Goal: Information Seeking & Learning: Learn about a topic

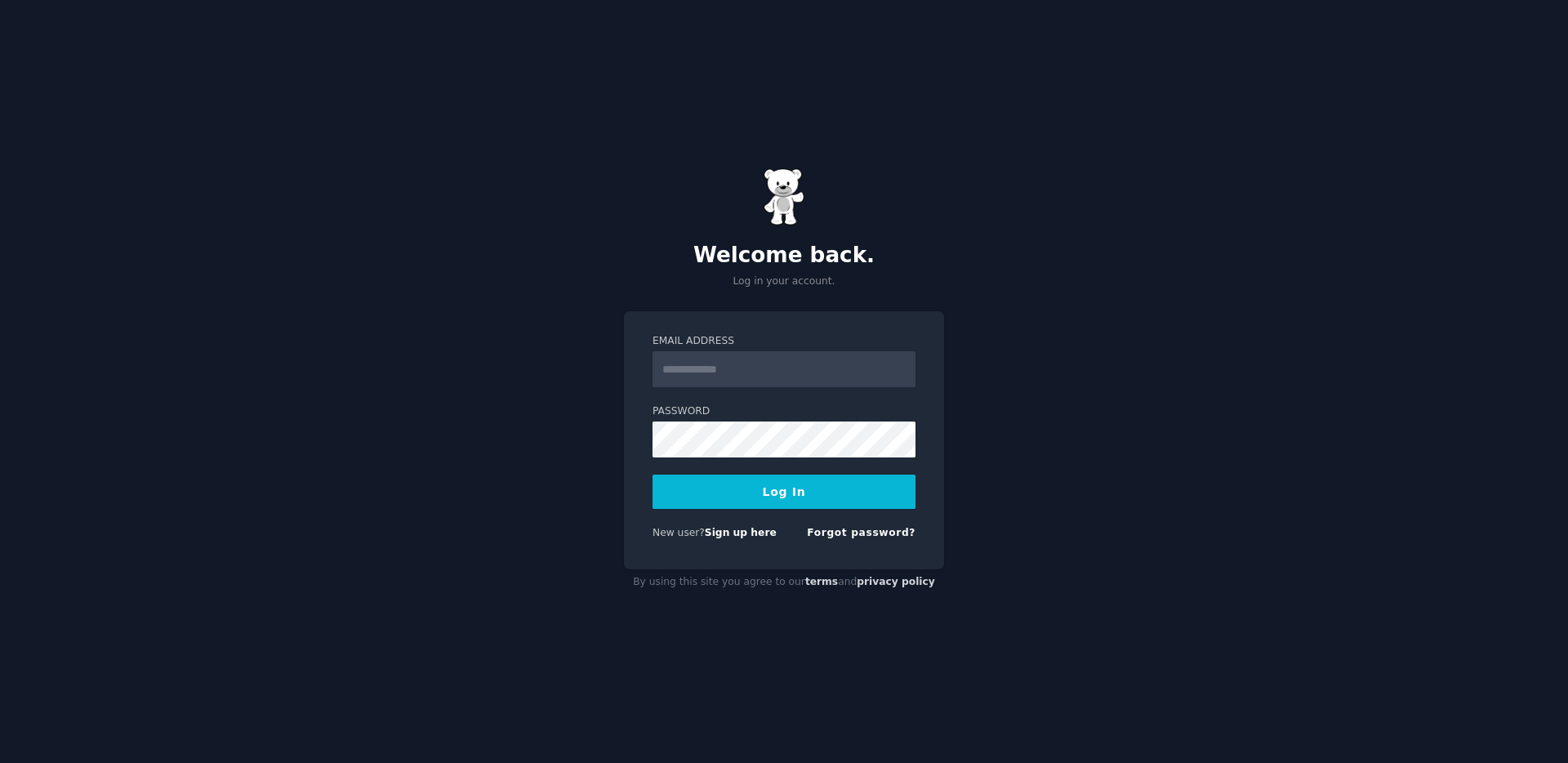
click at [825, 372] on input "Email Address" at bounding box center [784, 368] width 263 height 36
click at [1124, 399] on div "Welcome back. Log in your account. Email Address Password Log In New user? Sign…" at bounding box center [784, 381] width 1568 height 763
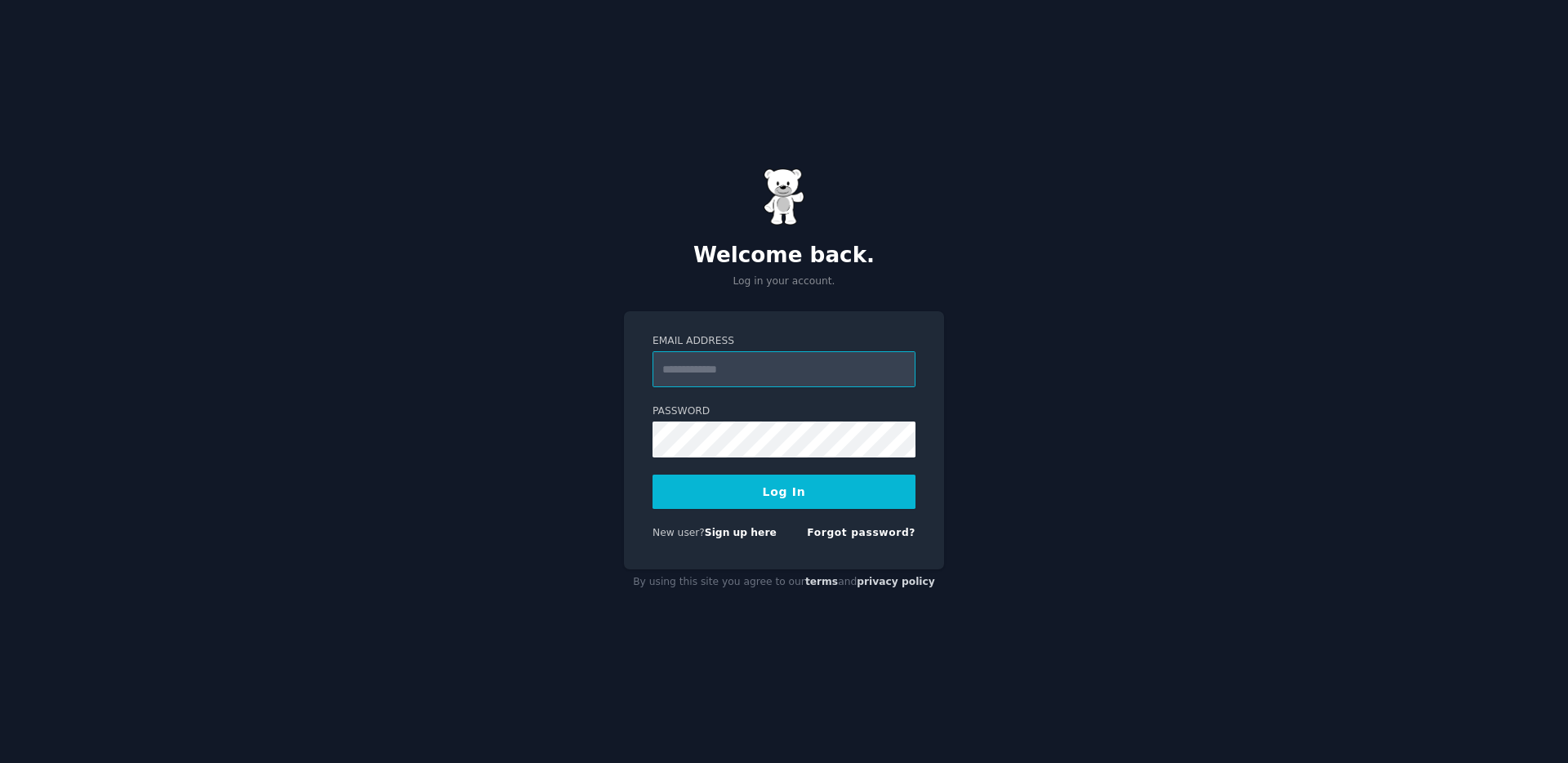
click at [808, 359] on input "Email Address" at bounding box center [784, 368] width 263 height 36
type input "*"
type input "**********"
click at [804, 495] on button "Log In" at bounding box center [784, 491] width 263 height 34
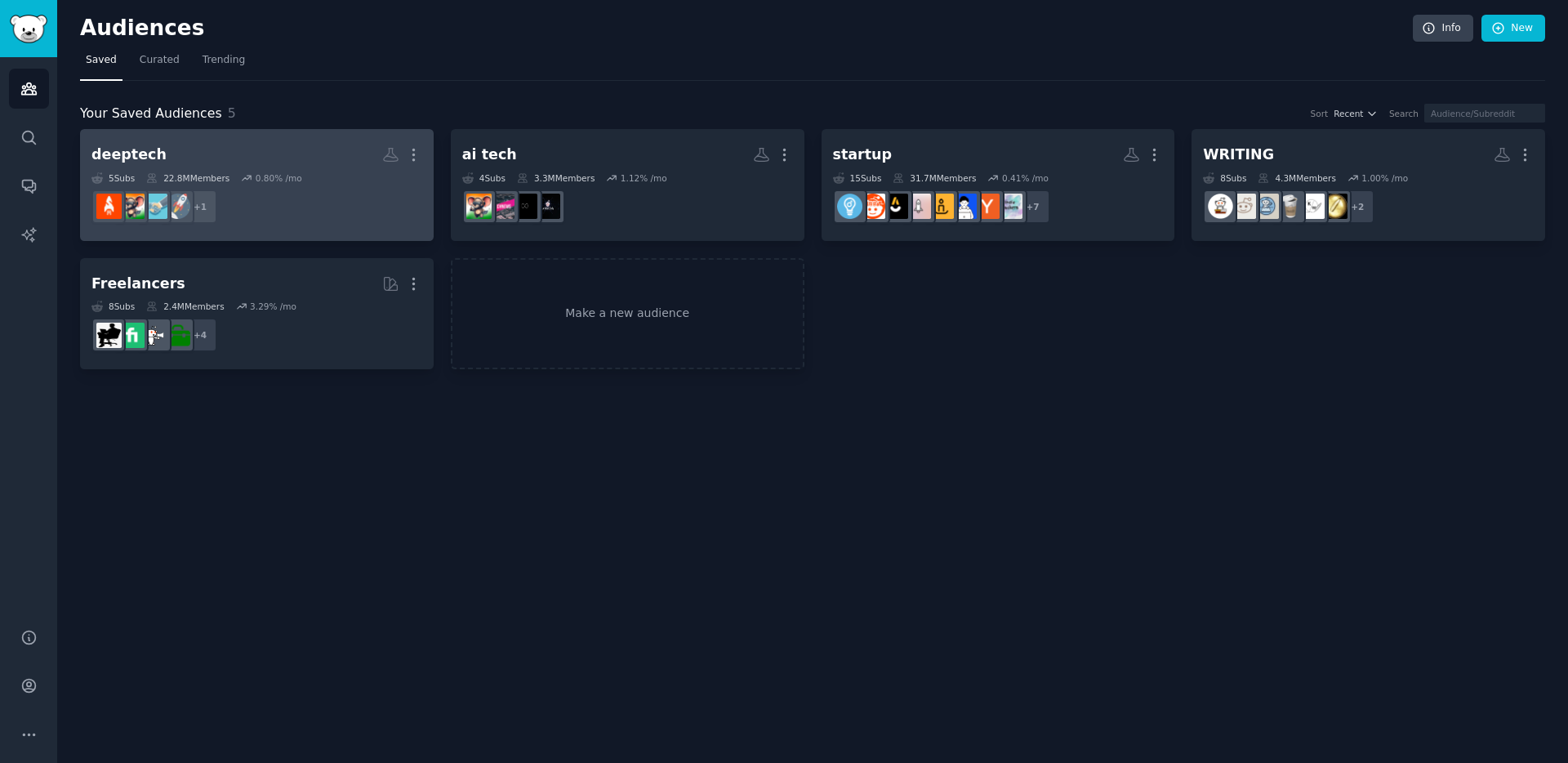
click at [247, 163] on h2 "deeptech More" at bounding box center [256, 155] width 331 height 29
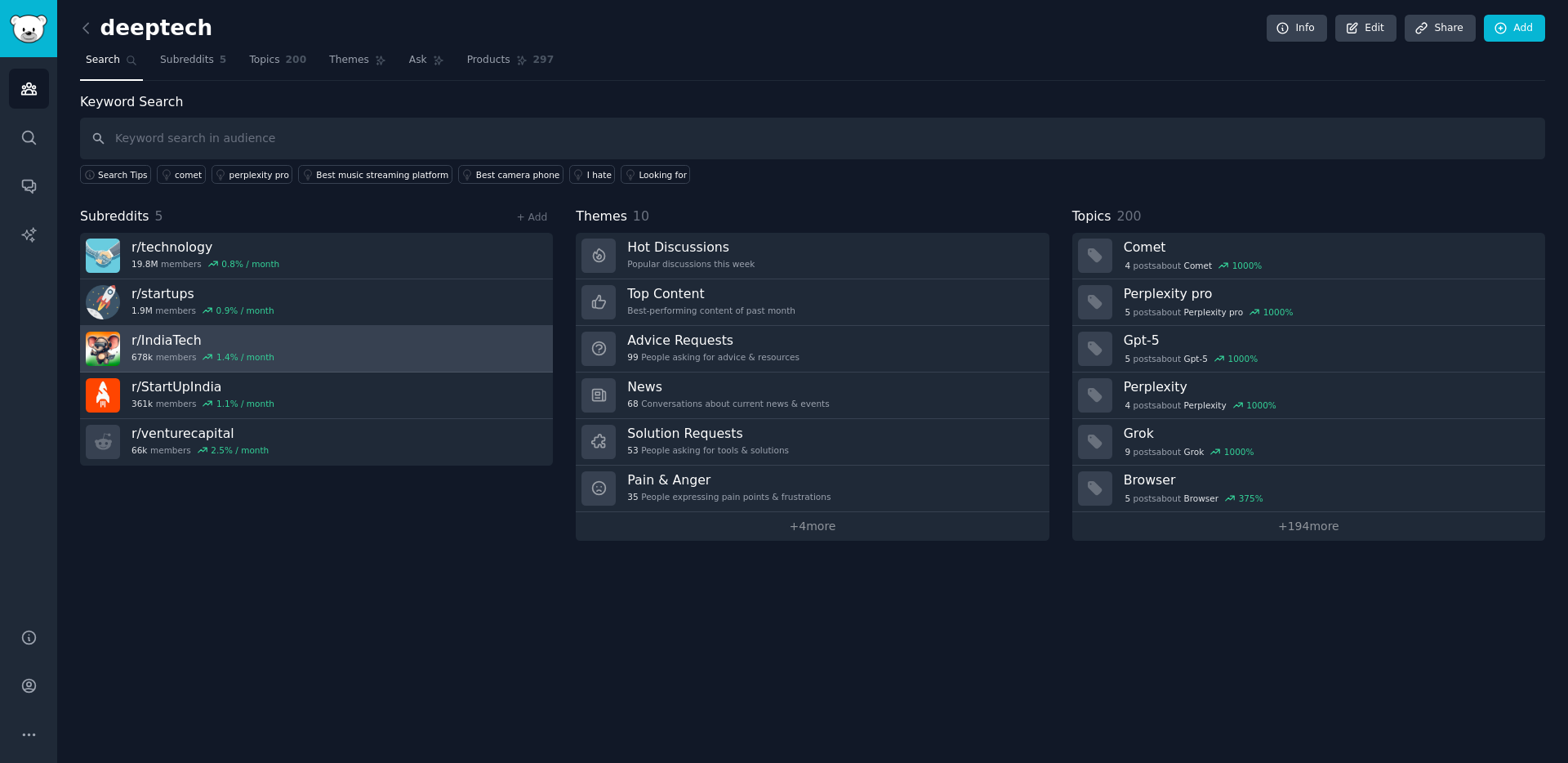
click at [319, 353] on link "r/ IndiaTech 678k members 1.4 % / month" at bounding box center [317, 349] width 473 height 47
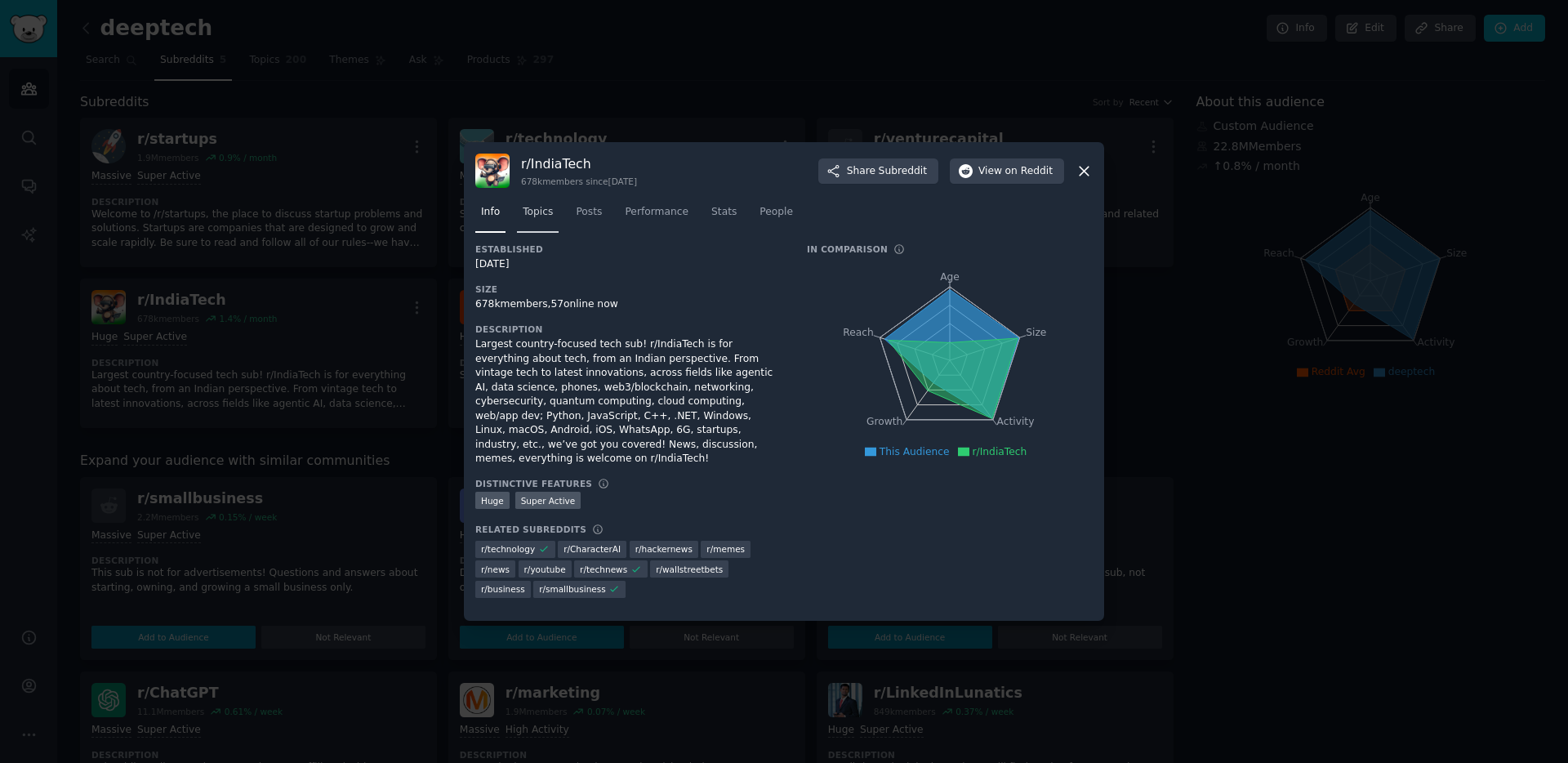
click at [539, 211] on link "Topics" at bounding box center [538, 215] width 41 height 33
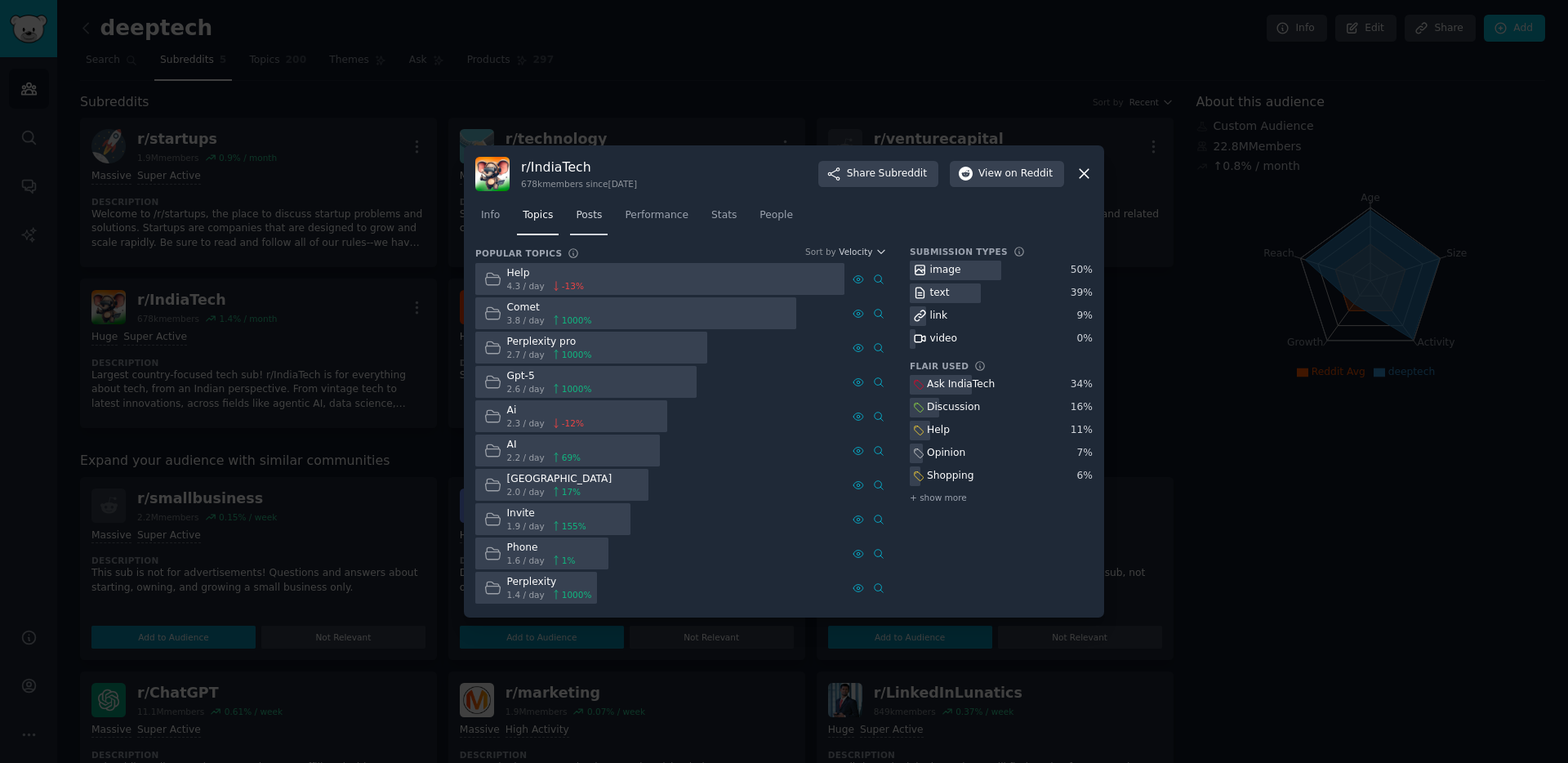
click at [591, 210] on span "Posts" at bounding box center [588, 215] width 26 height 15
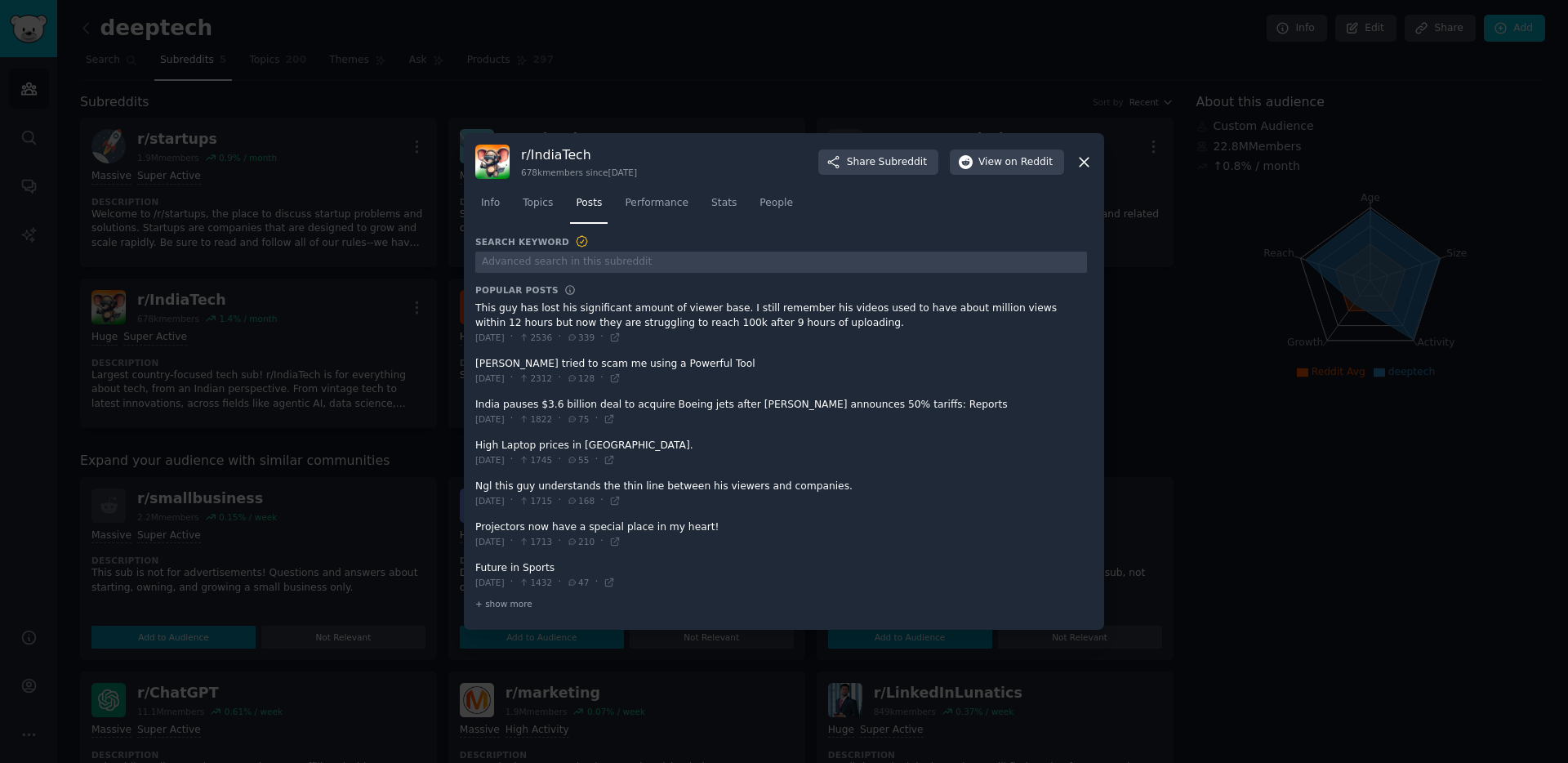
drag, startPoint x: 486, startPoint y: 405, endPoint x: 680, endPoint y: 401, distance: 194.0
click at [680, 401] on span at bounding box center [781, 411] width 611 height 40
drag, startPoint x: 505, startPoint y: 406, endPoint x: 716, endPoint y: 406, distance: 211.0
click at [722, 409] on span at bounding box center [781, 411] width 611 height 40
click at [823, 409] on span at bounding box center [781, 411] width 611 height 40
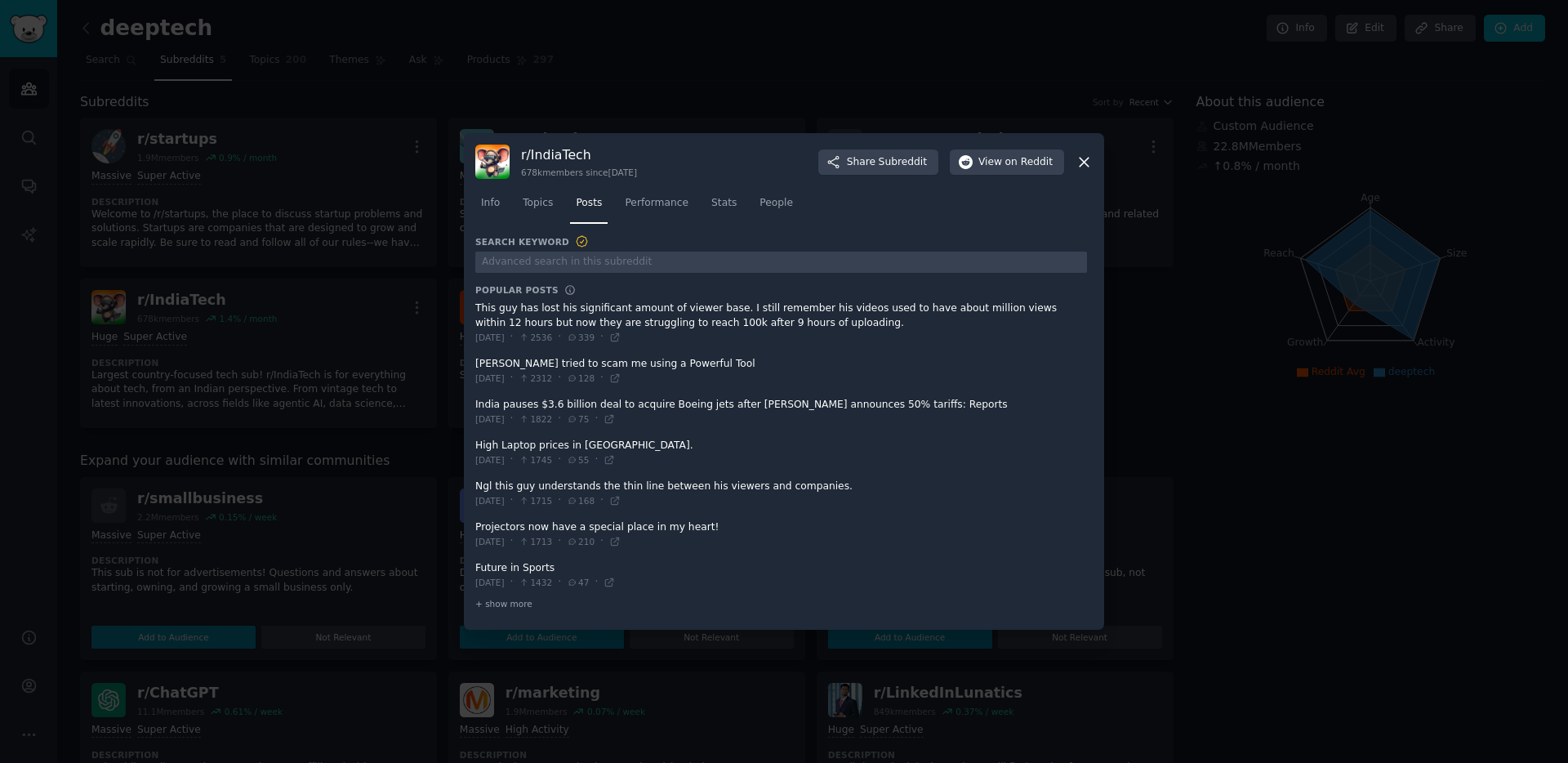
click at [784, 401] on span at bounding box center [781, 411] width 611 height 40
click at [529, 401] on span at bounding box center [781, 411] width 611 height 40
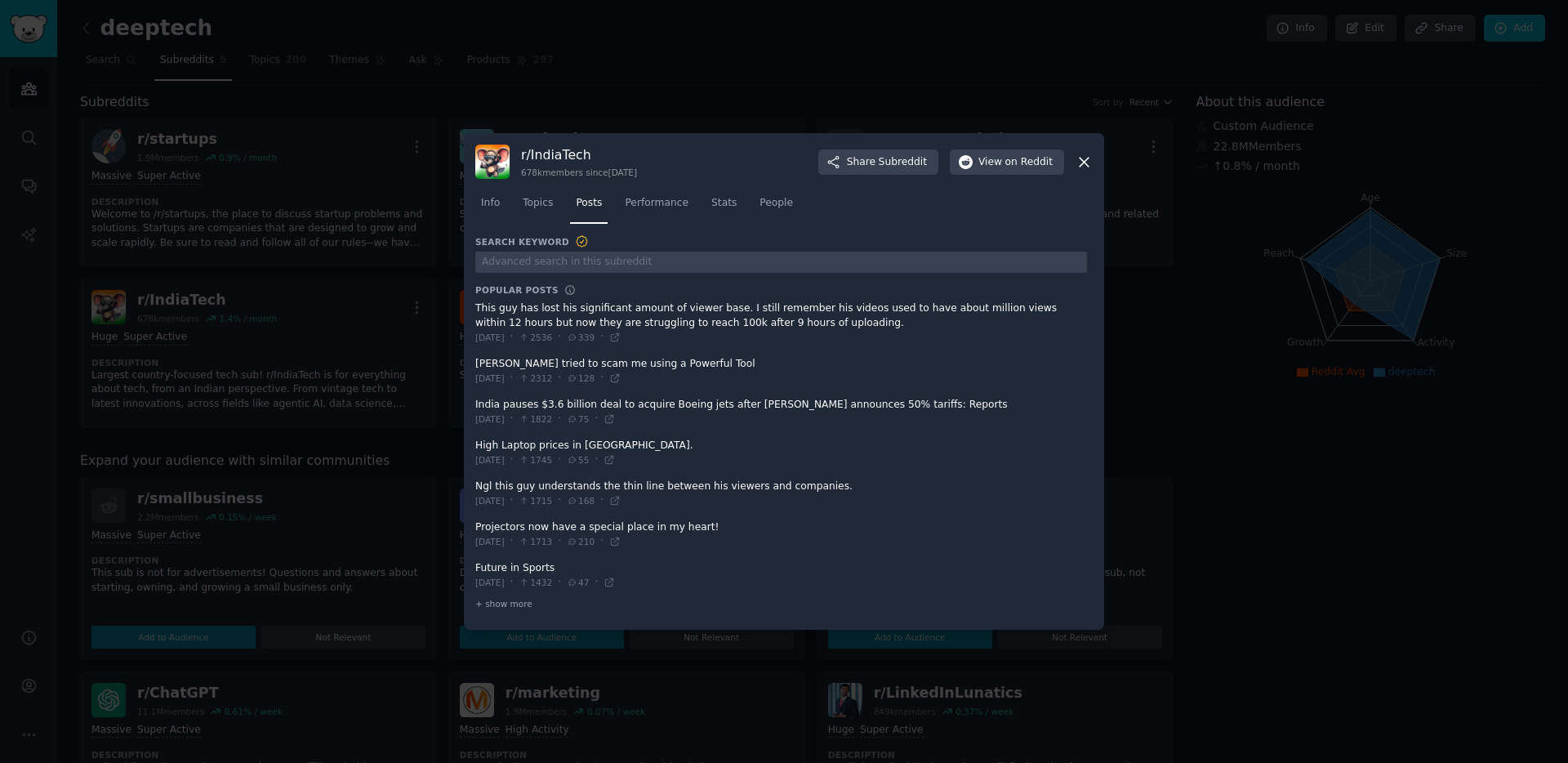
click at [529, 401] on span at bounding box center [781, 411] width 611 height 40
drag, startPoint x: 476, startPoint y: 401, endPoint x: 819, endPoint y: 423, distance: 343.7
click at [820, 422] on span at bounding box center [781, 411] width 611 height 40
click at [615, 418] on icon at bounding box center [610, 419] width 11 height 11
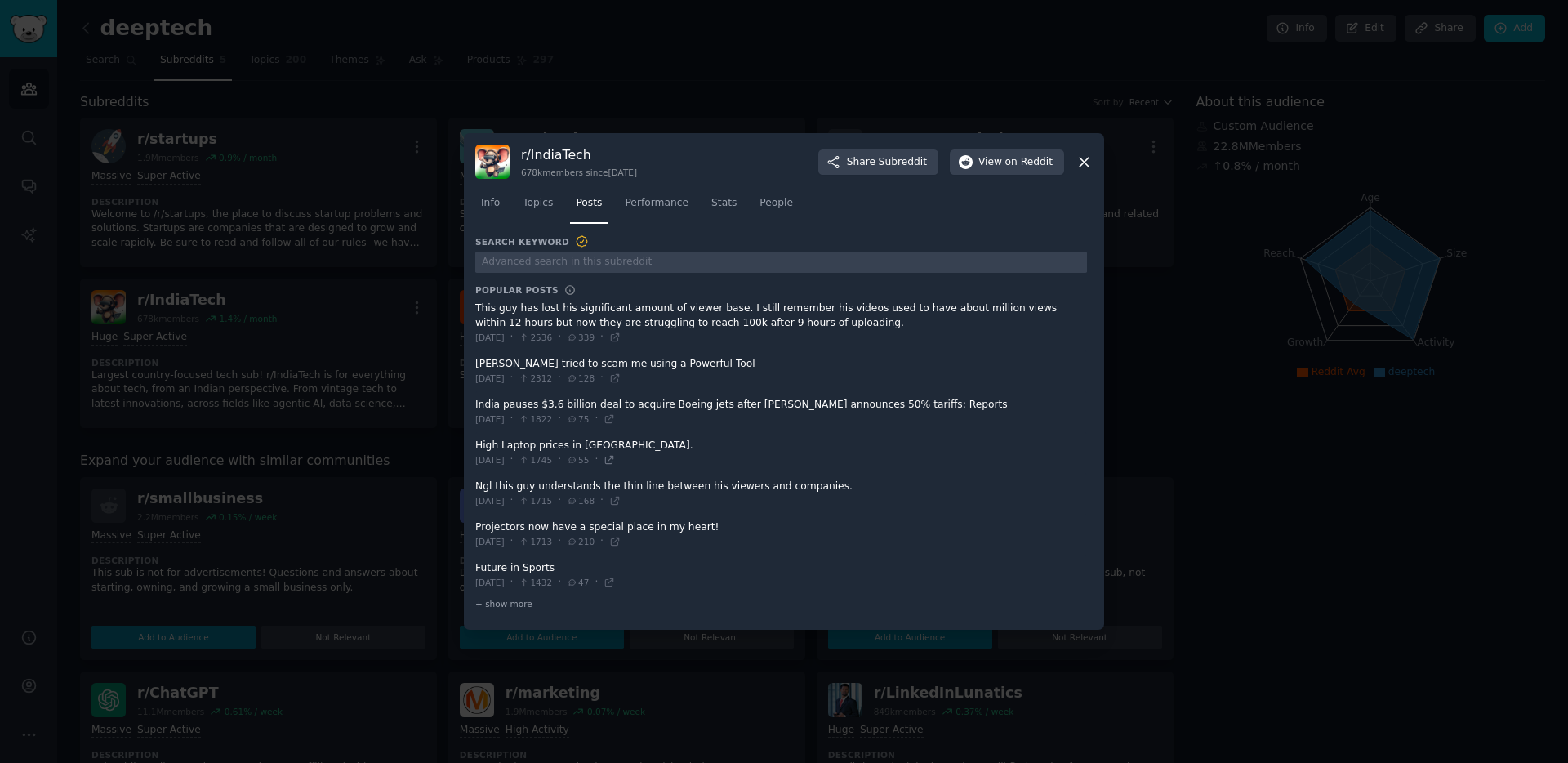
click at [615, 459] on icon at bounding box center [610, 459] width 11 height 11
click at [509, 603] on span "+ show more" at bounding box center [504, 603] width 57 height 11
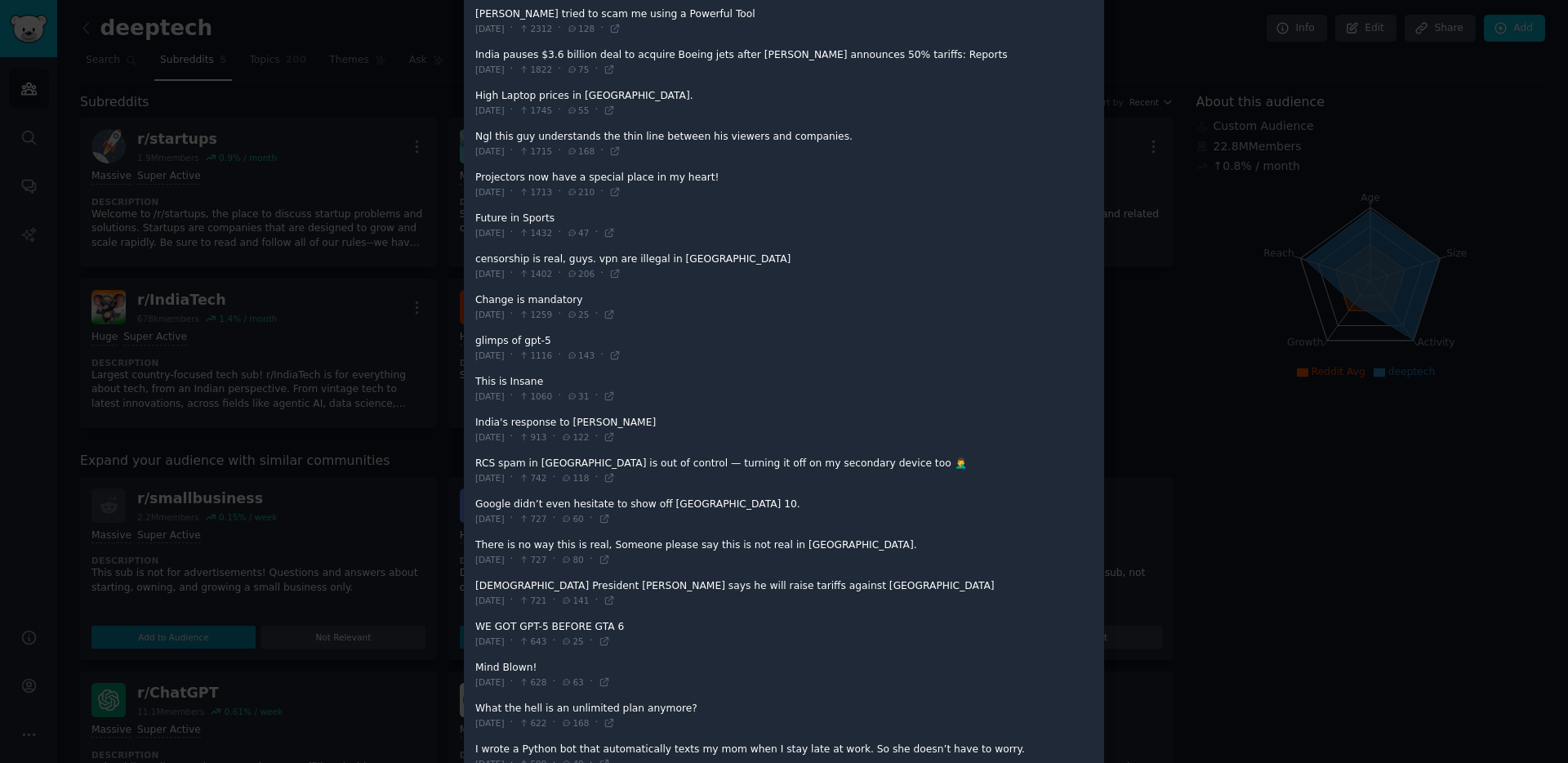
scroll to position [224, 0]
click at [618, 361] on icon at bounding box center [615, 359] width 7 height 7
click at [366, 178] on div at bounding box center [784, 381] width 1568 height 763
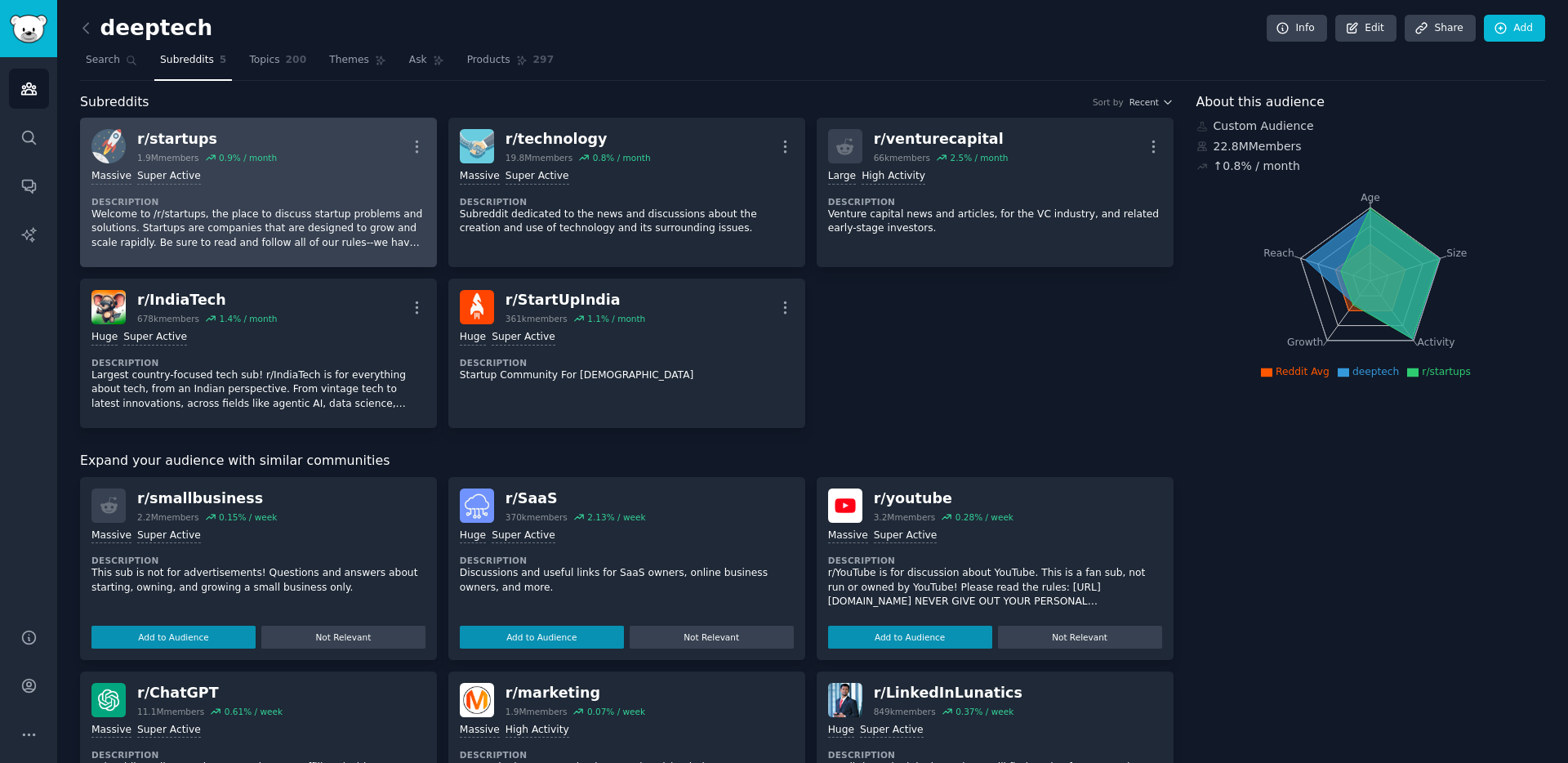
click at [238, 202] on dt "Description" at bounding box center [258, 202] width 334 height 11
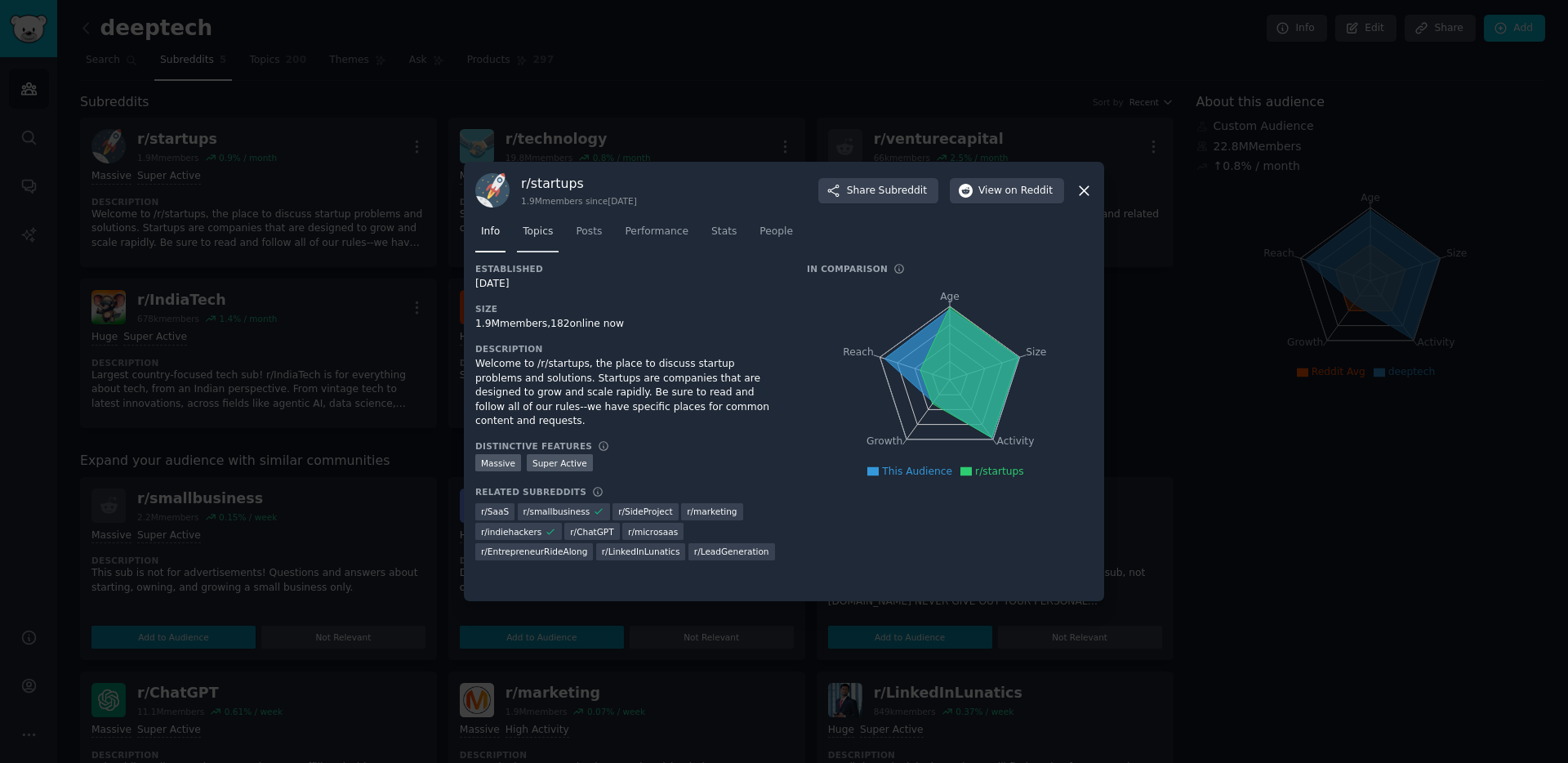
click at [537, 227] on span "Topics" at bounding box center [538, 232] width 30 height 15
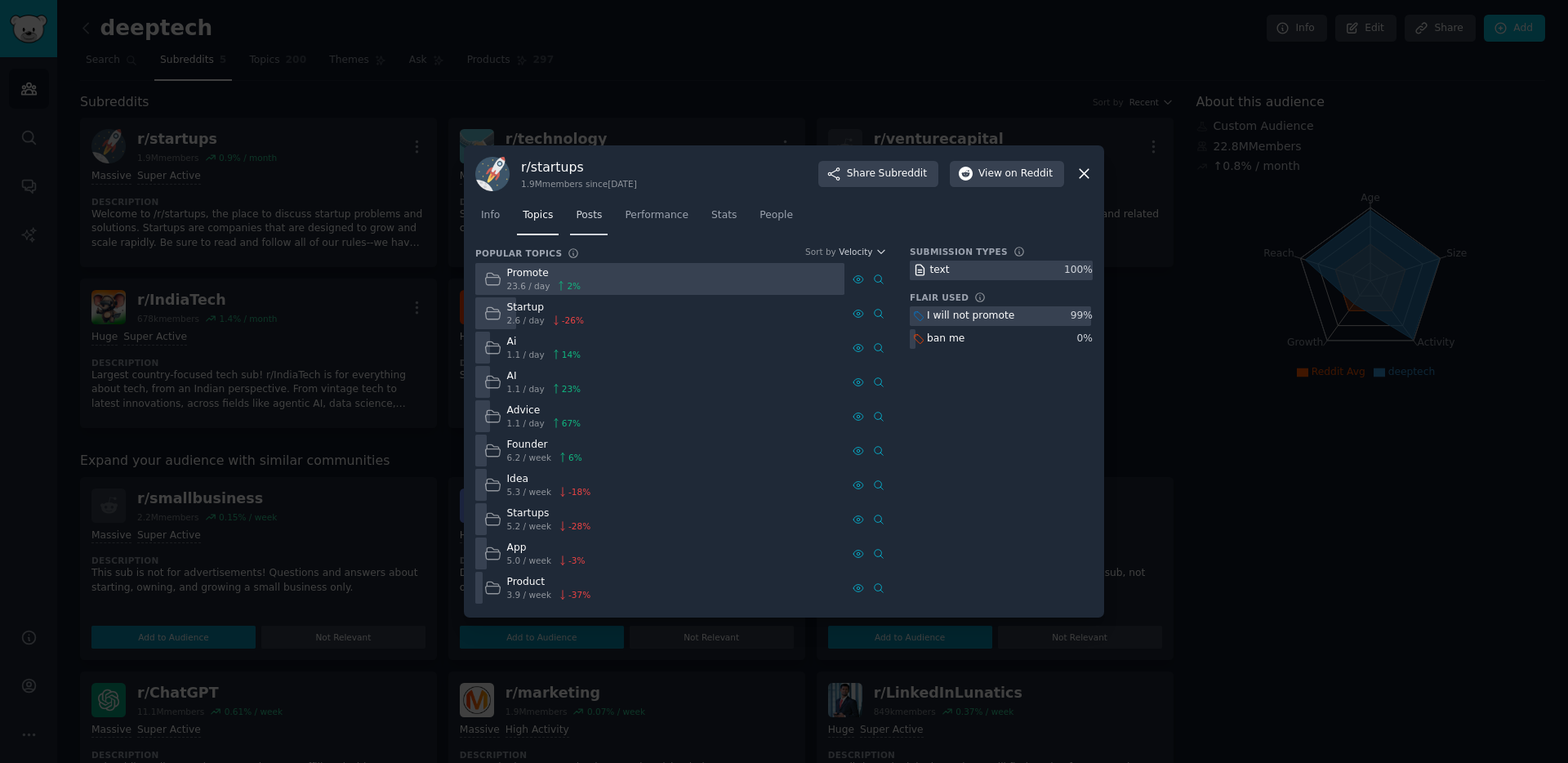
click at [591, 214] on span "Posts" at bounding box center [588, 215] width 26 height 15
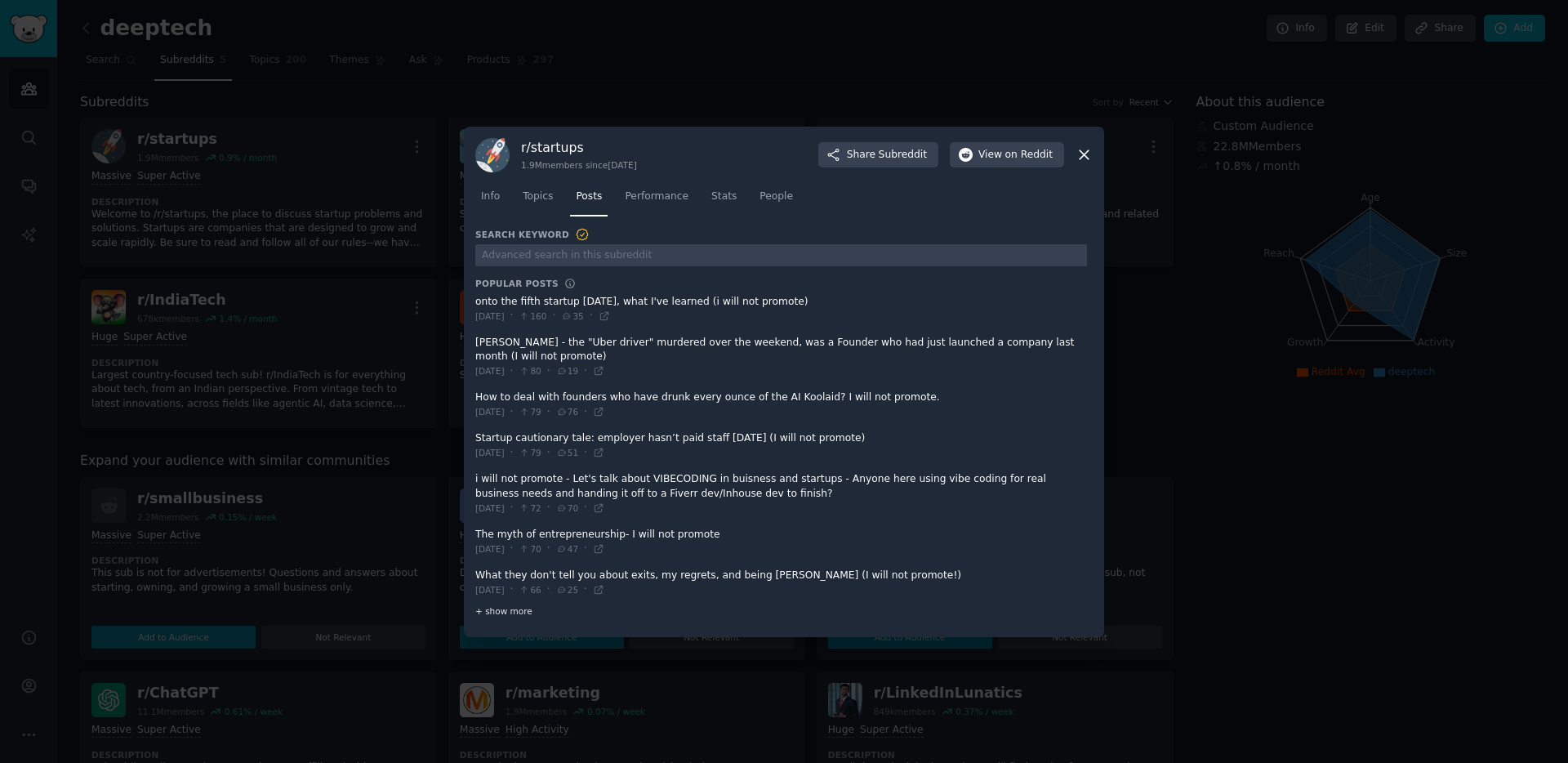
click at [494, 614] on span "+ show more" at bounding box center [504, 610] width 57 height 11
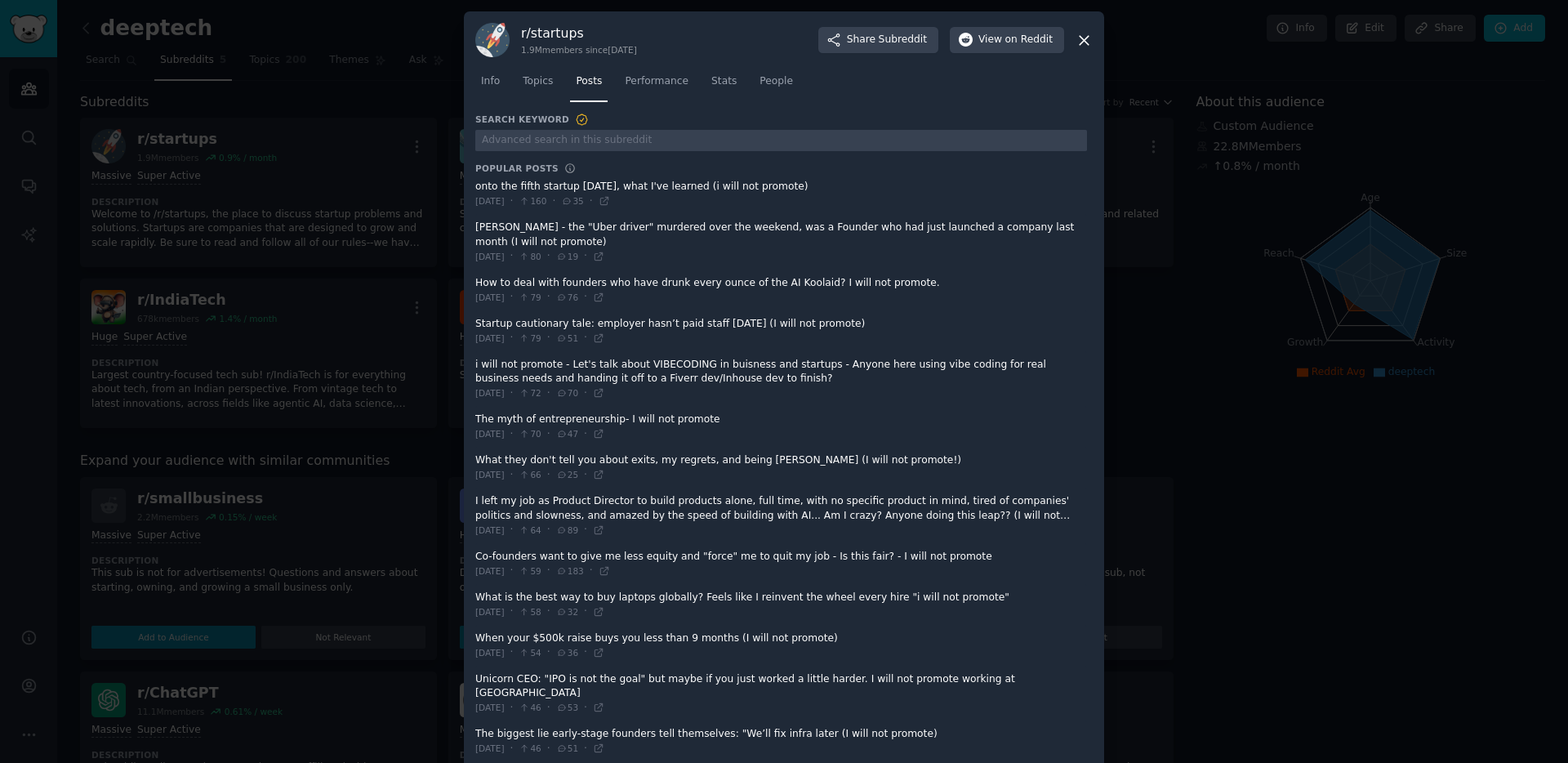
scroll to position [97, 0]
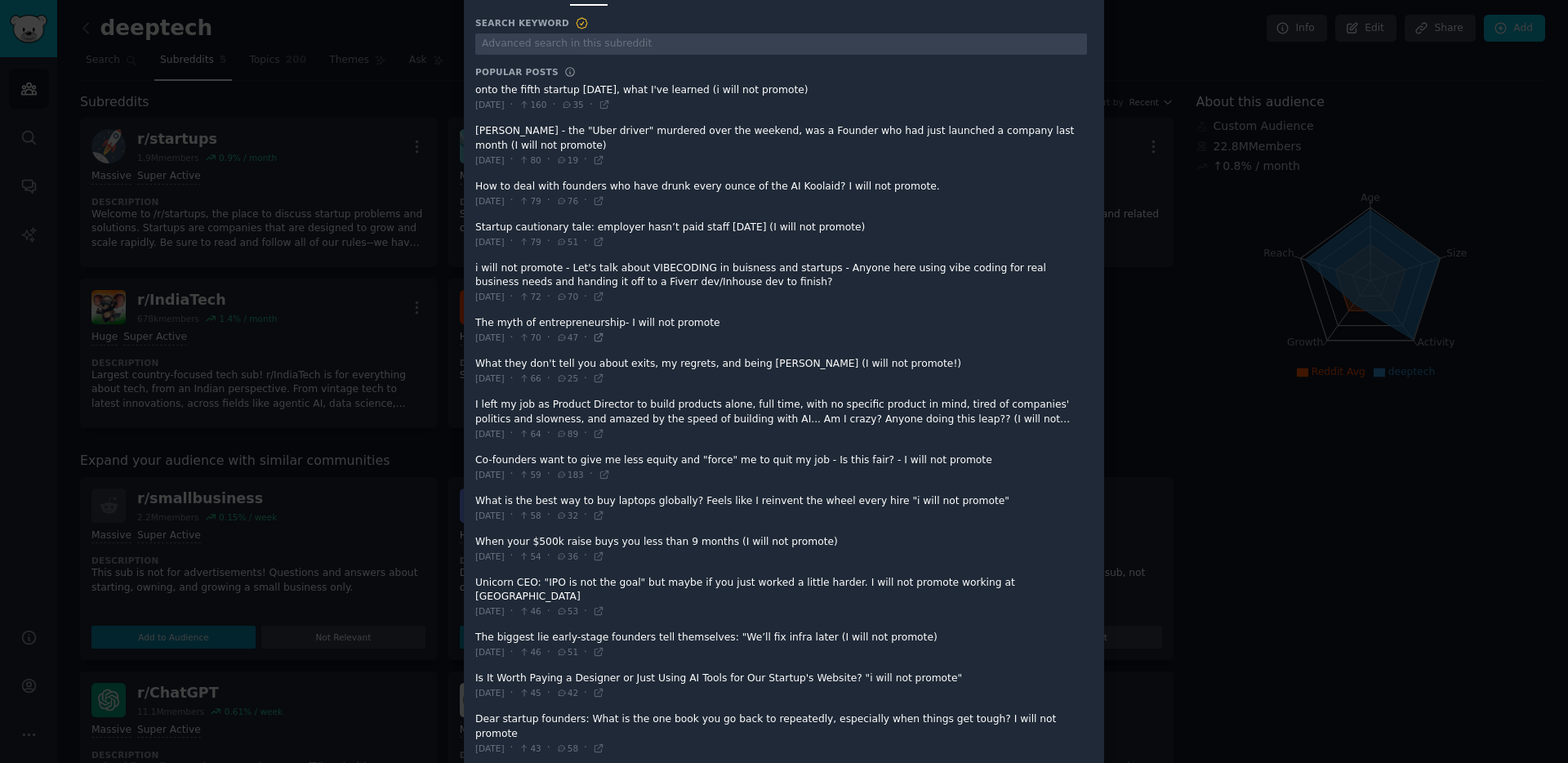
click at [602, 337] on icon at bounding box center [598, 338] width 7 height 7
